Goal: Task Accomplishment & Management: Manage account settings

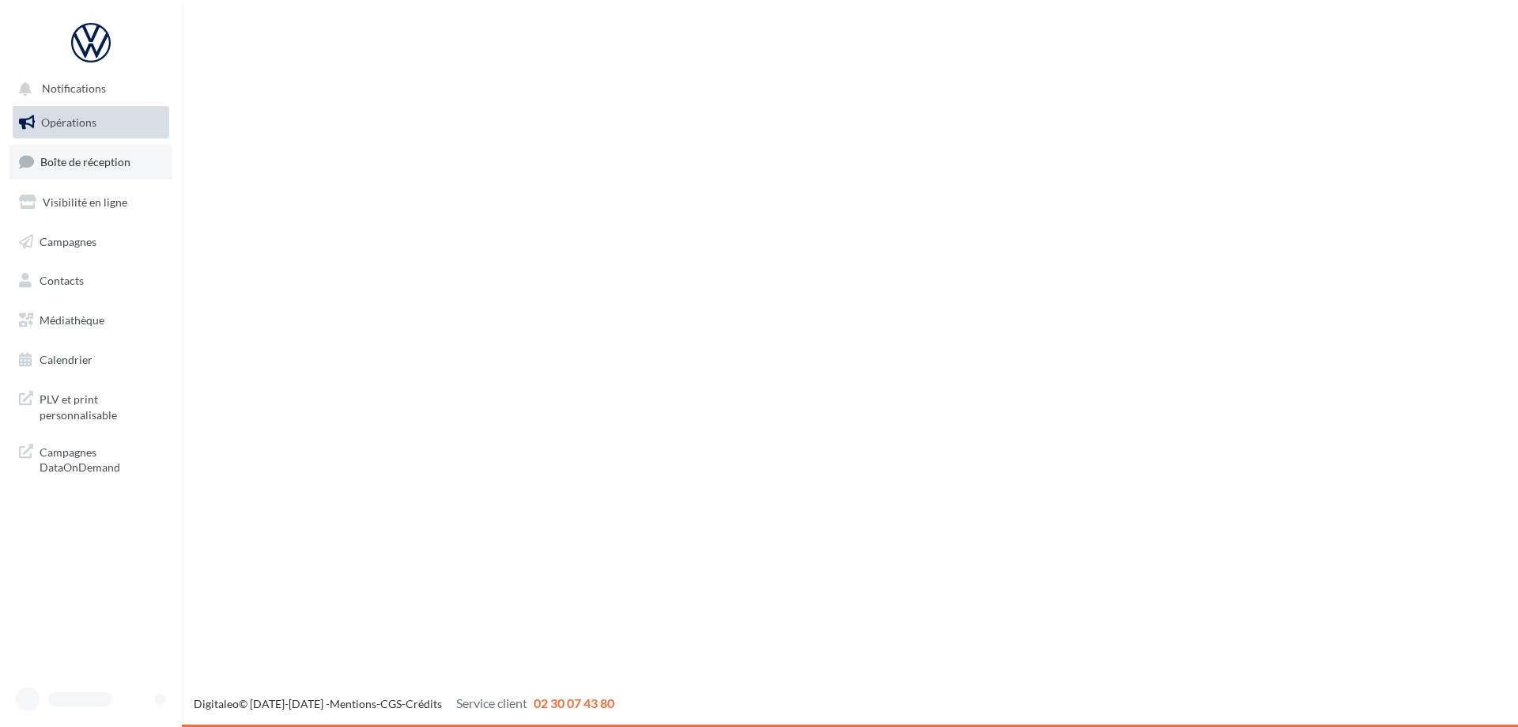
click at [70, 156] on ul "Opérations Boîte de réception Visibilité en ligne Campagnes Contacts Médiathèqu…" at bounding box center [90, 241] width 169 height 283
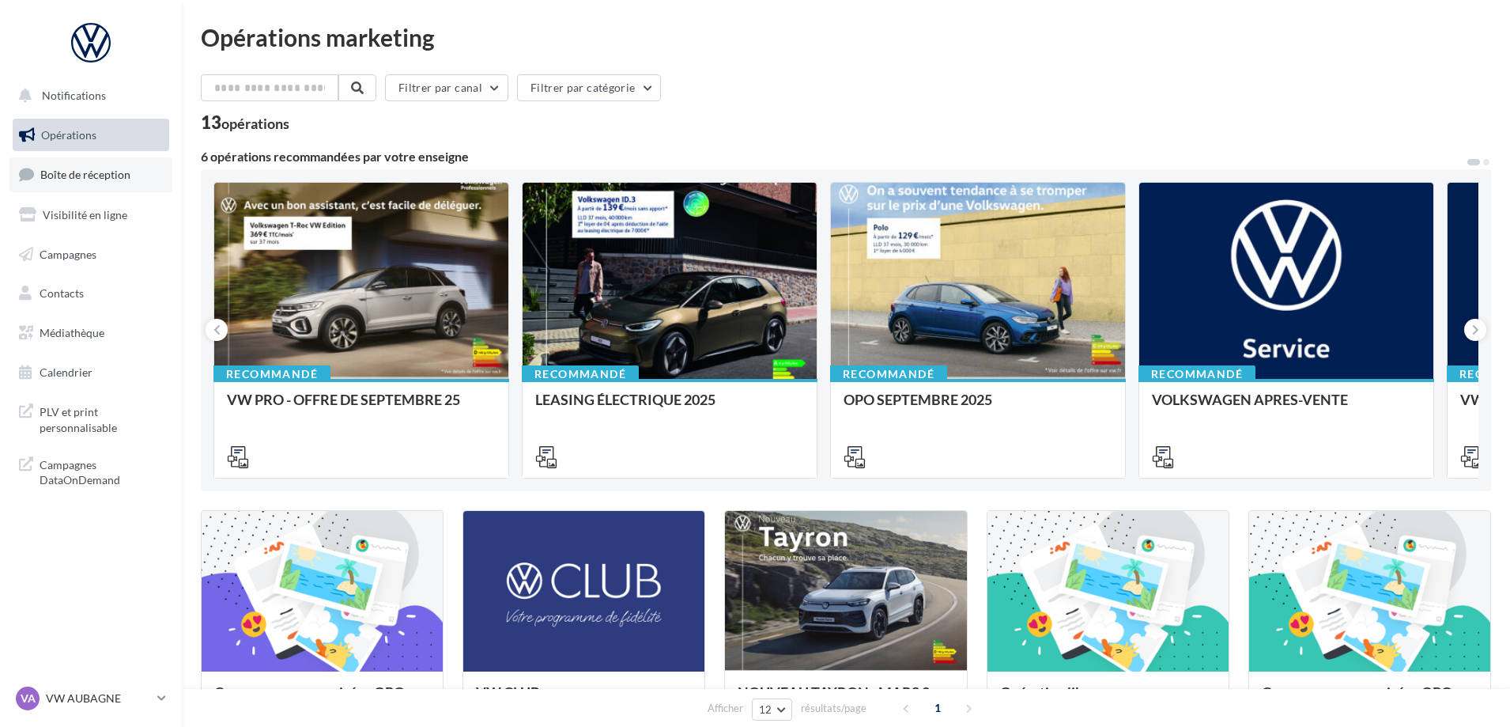
click at [77, 172] on span "Boîte de réception" at bounding box center [85, 174] width 90 height 13
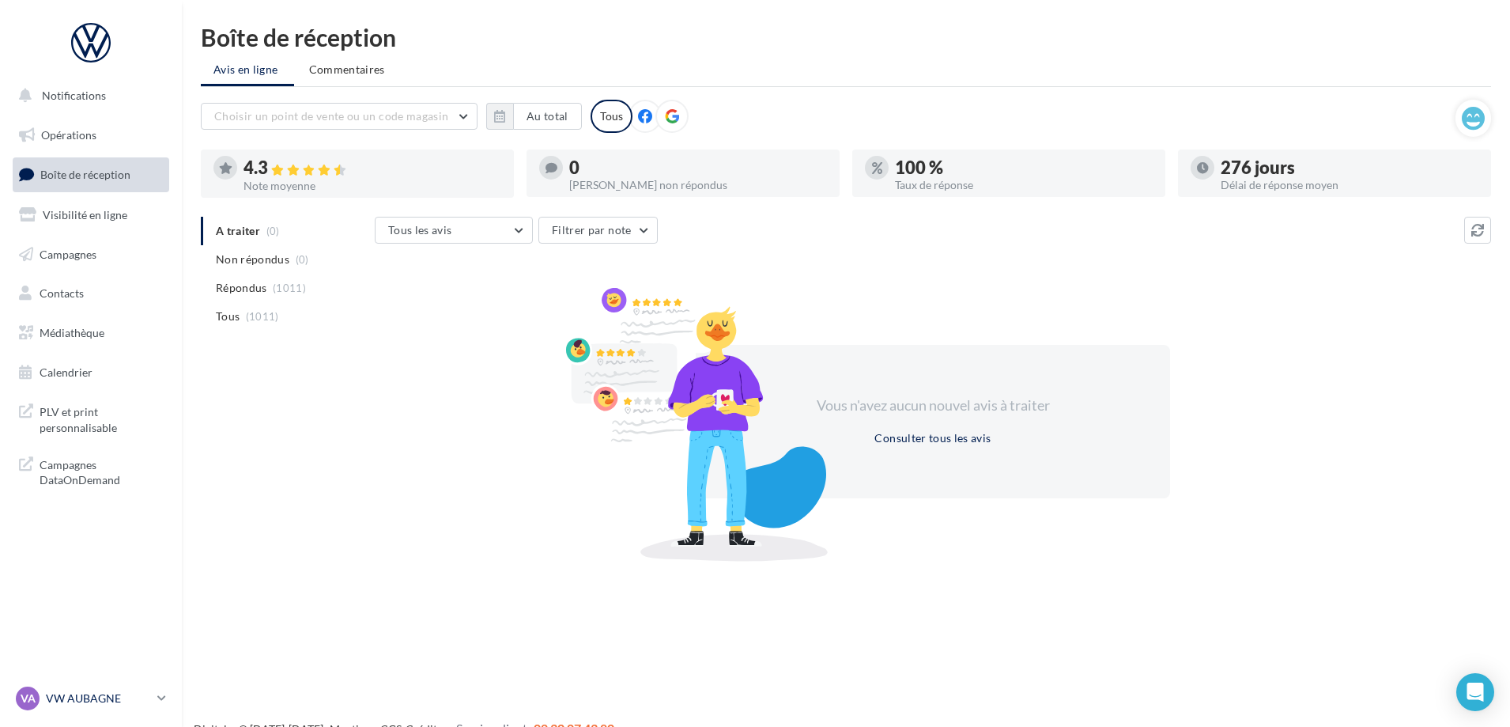
click at [96, 696] on p "VW AUBAGNE" at bounding box center [98, 698] width 105 height 16
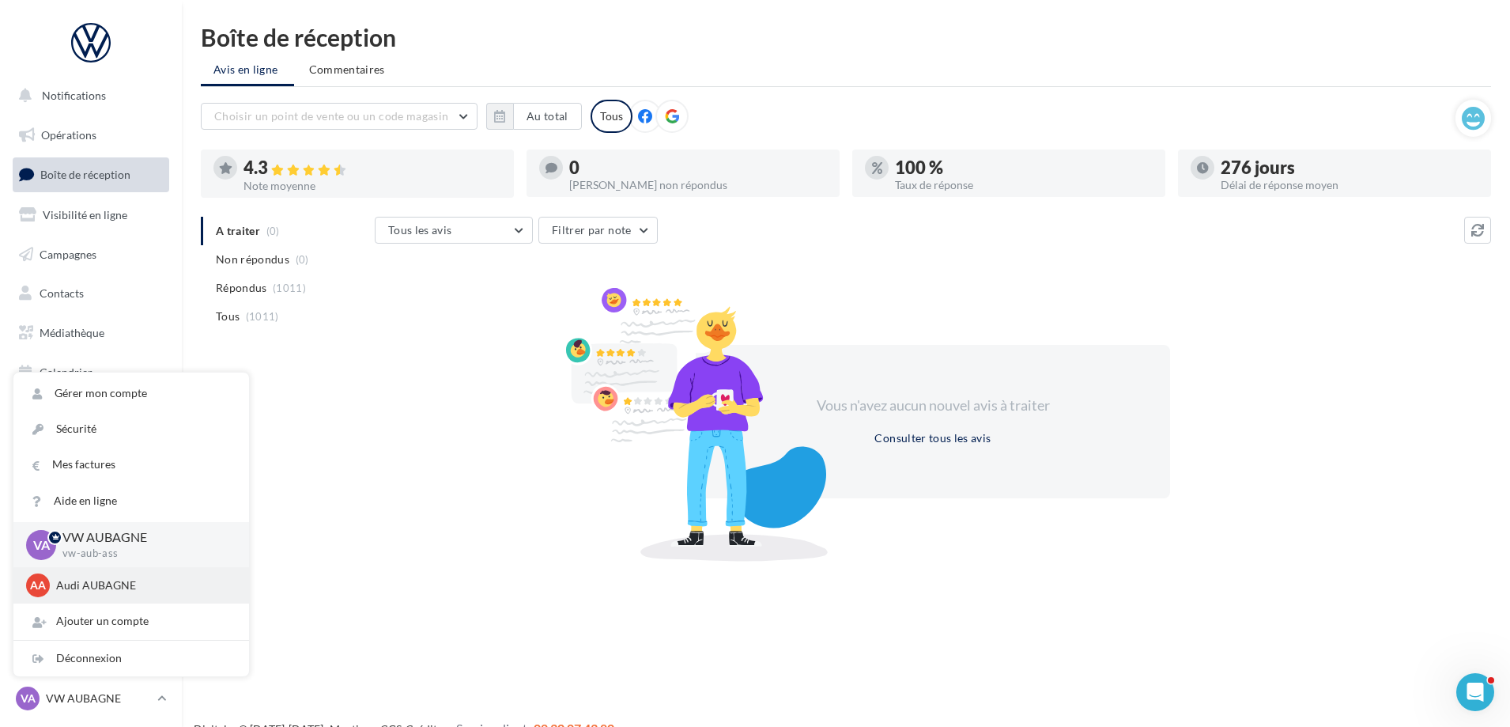
click at [104, 591] on p "Audi AUBAGNE" at bounding box center [143, 585] width 174 height 16
